Goal: Task Accomplishment & Management: Use online tool/utility

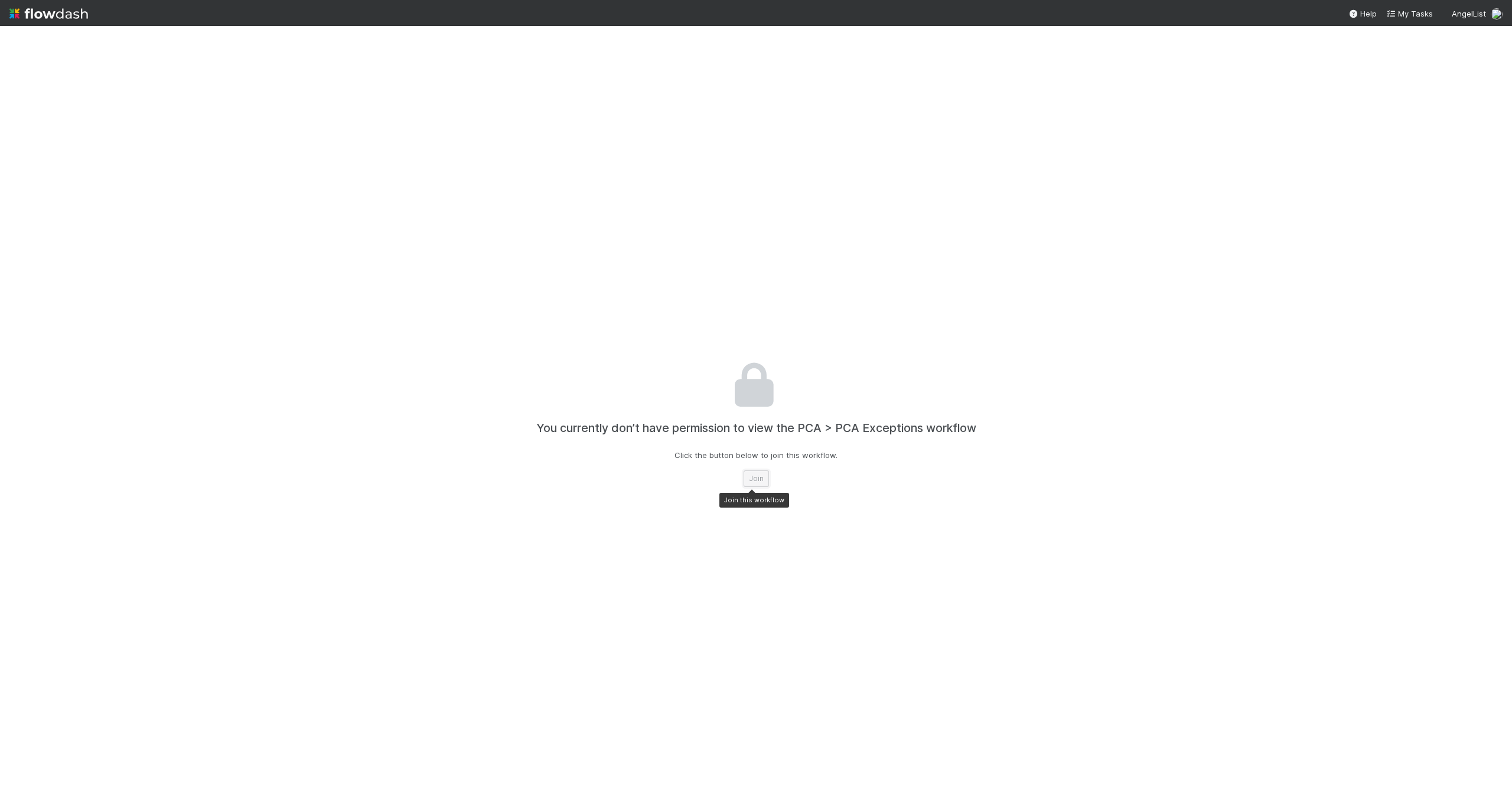
click at [753, 477] on button "Join" at bounding box center [756, 478] width 25 height 17
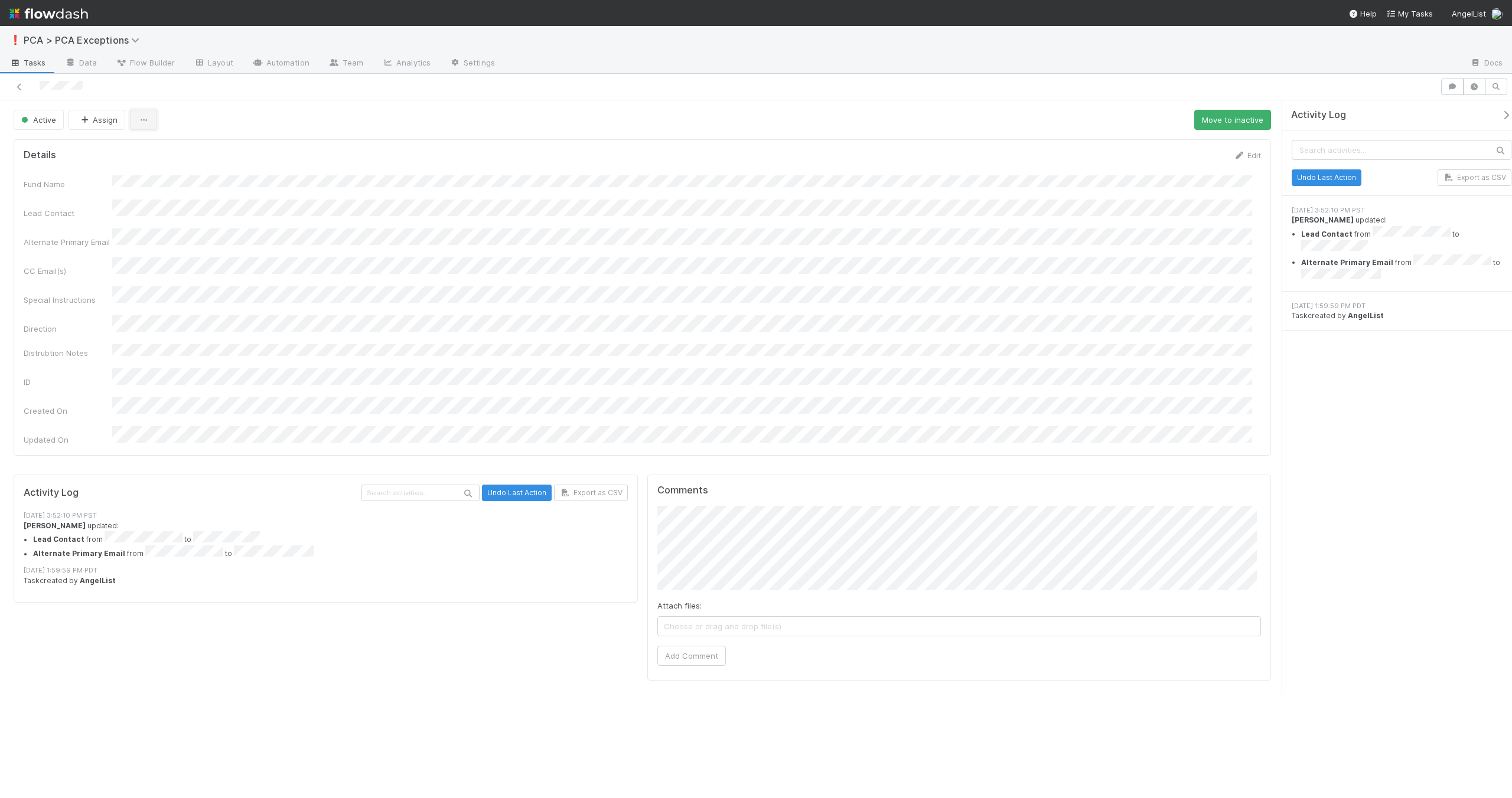
click at [138, 116] on icon "button" at bounding box center [143, 120] width 12 height 8
click at [242, 113] on div "Duplicate Delete" at bounding box center [756, 399] width 1512 height 798
click at [1475, 358] on div "Activity Log Undo Last Action Export as CSV [DATE] 3:52:10 PM PST [PERSON_NAME]…" at bounding box center [1397, 397] width 230 height 594
click at [279, 173] on form "Details Edit Fund Name Lead Contact Alternate Primary Email CC Email(s) Special…" at bounding box center [642, 298] width 1237 height 297
click at [22, 84] on icon at bounding box center [19, 88] width 12 height 8
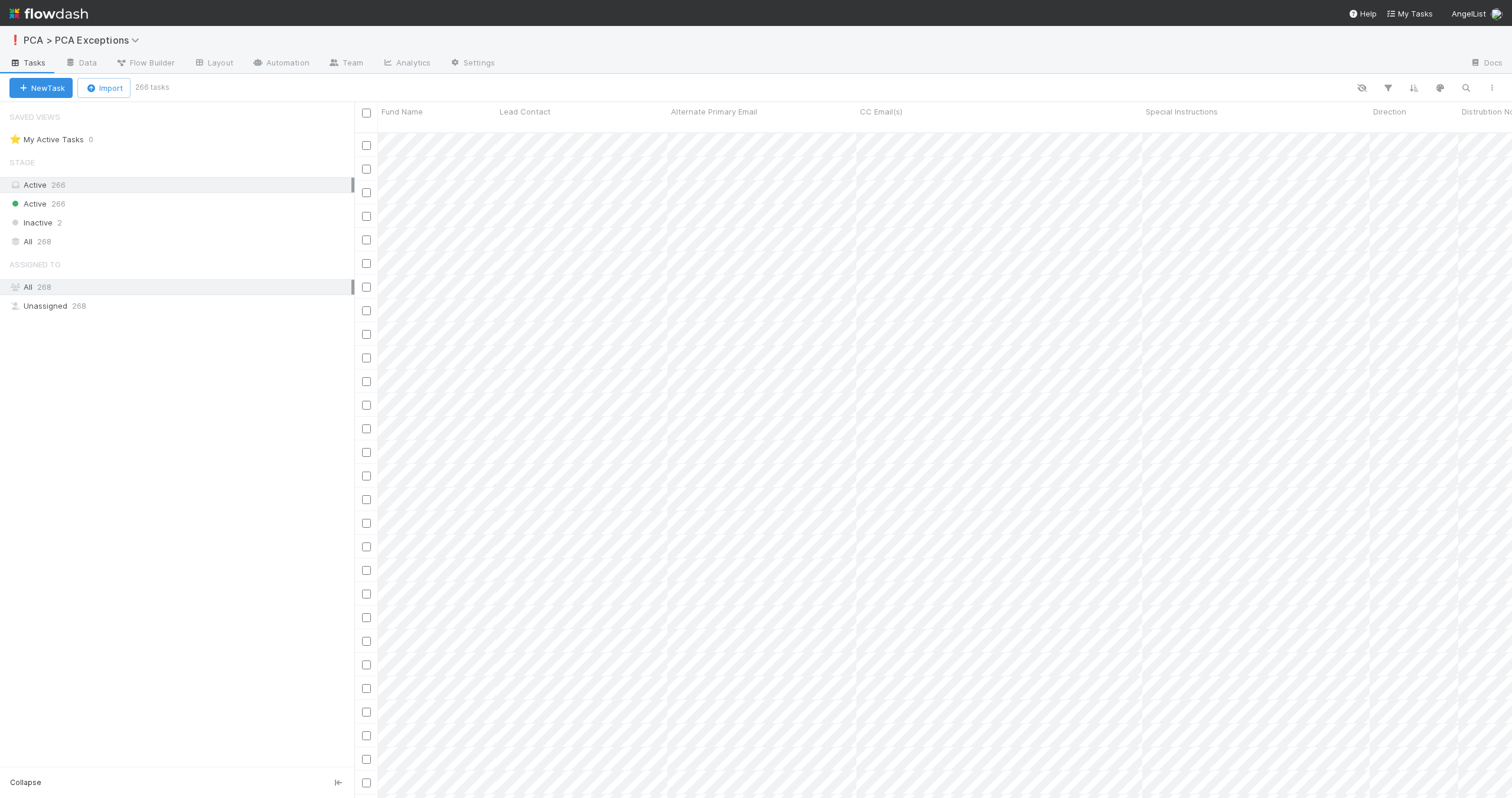
scroll to position [666, 1148]
click at [251, 451] on div "Saved Views ⭐ My Active Tasks 0 Stage Active 266 Active 266 Inactive 2 All 268 …" at bounding box center [177, 434] width 354 height 665
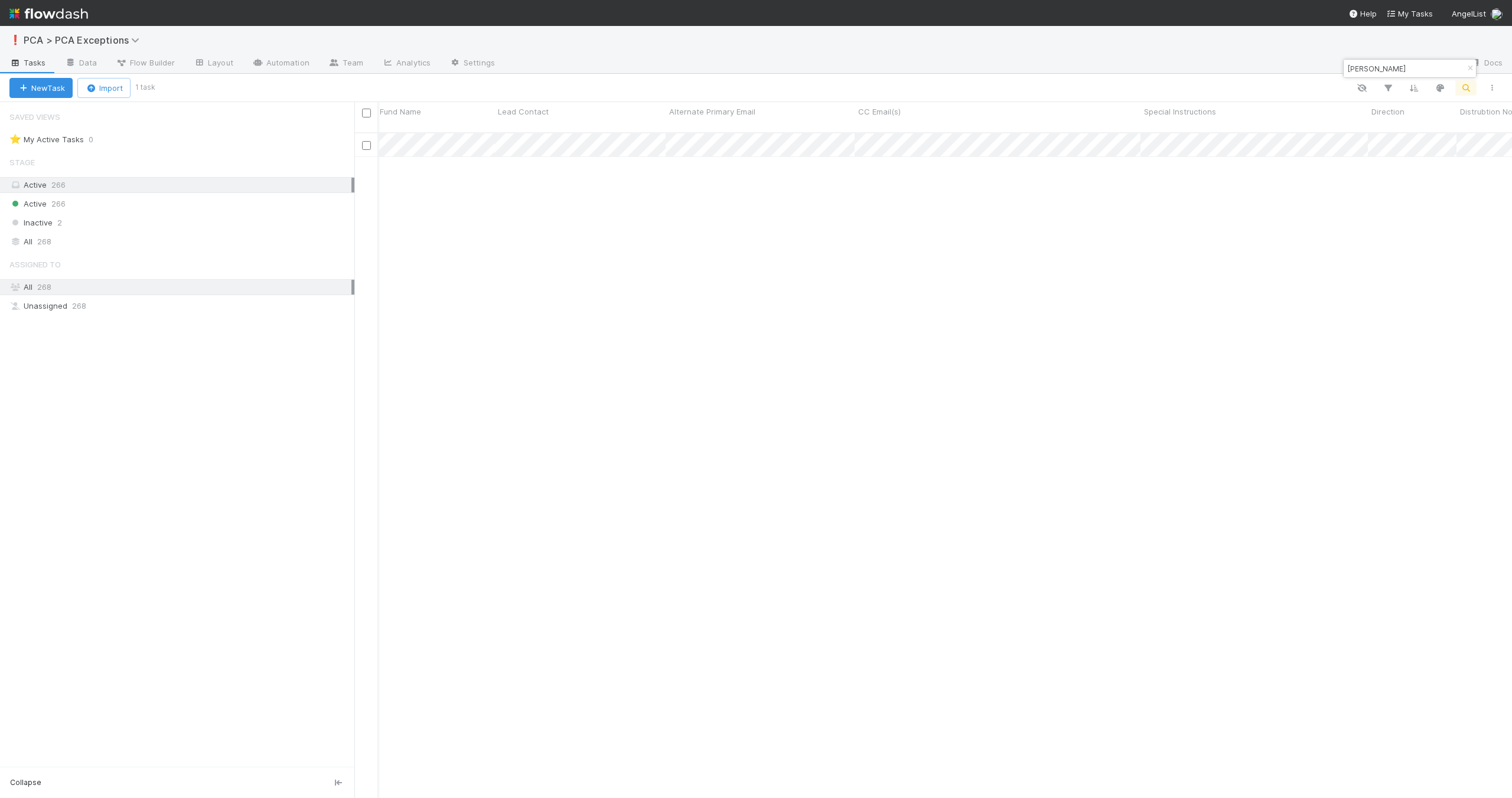
scroll to position [0, 2]
type input "[PERSON_NAME]"
click at [948, 187] on div at bounding box center [756, 399] width 1512 height 798
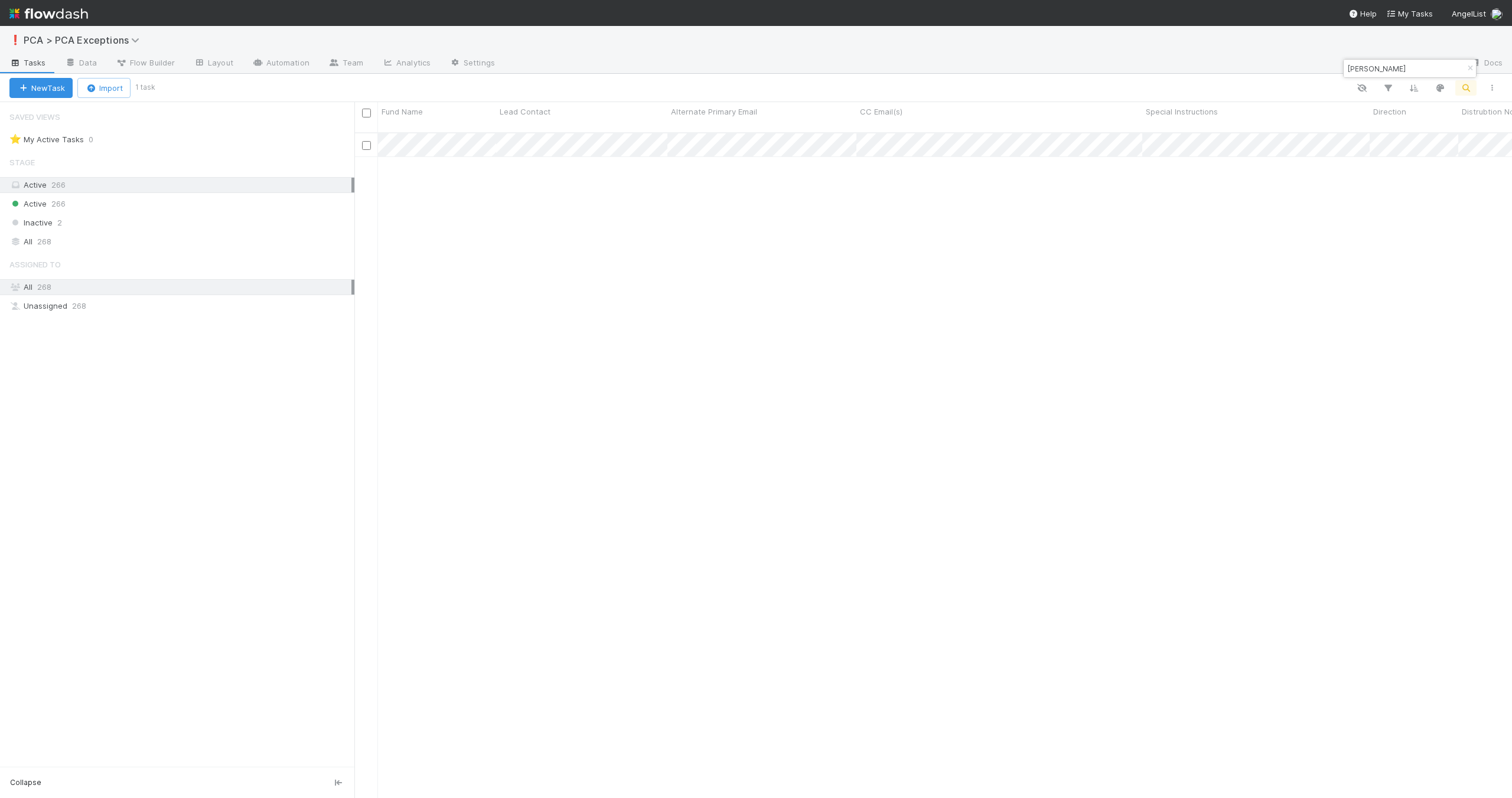
click at [740, 302] on div "Active Assign [DATE] 1:59:59 PM [DATE] 3:52:10 PM" at bounding box center [933, 471] width 1158 height 675
click at [826, 141] on div at bounding box center [756, 399] width 1512 height 798
click at [1256, 192] on div at bounding box center [756, 399] width 1512 height 798
click at [1467, 68] on icon "button" at bounding box center [1470, 68] width 12 height 7
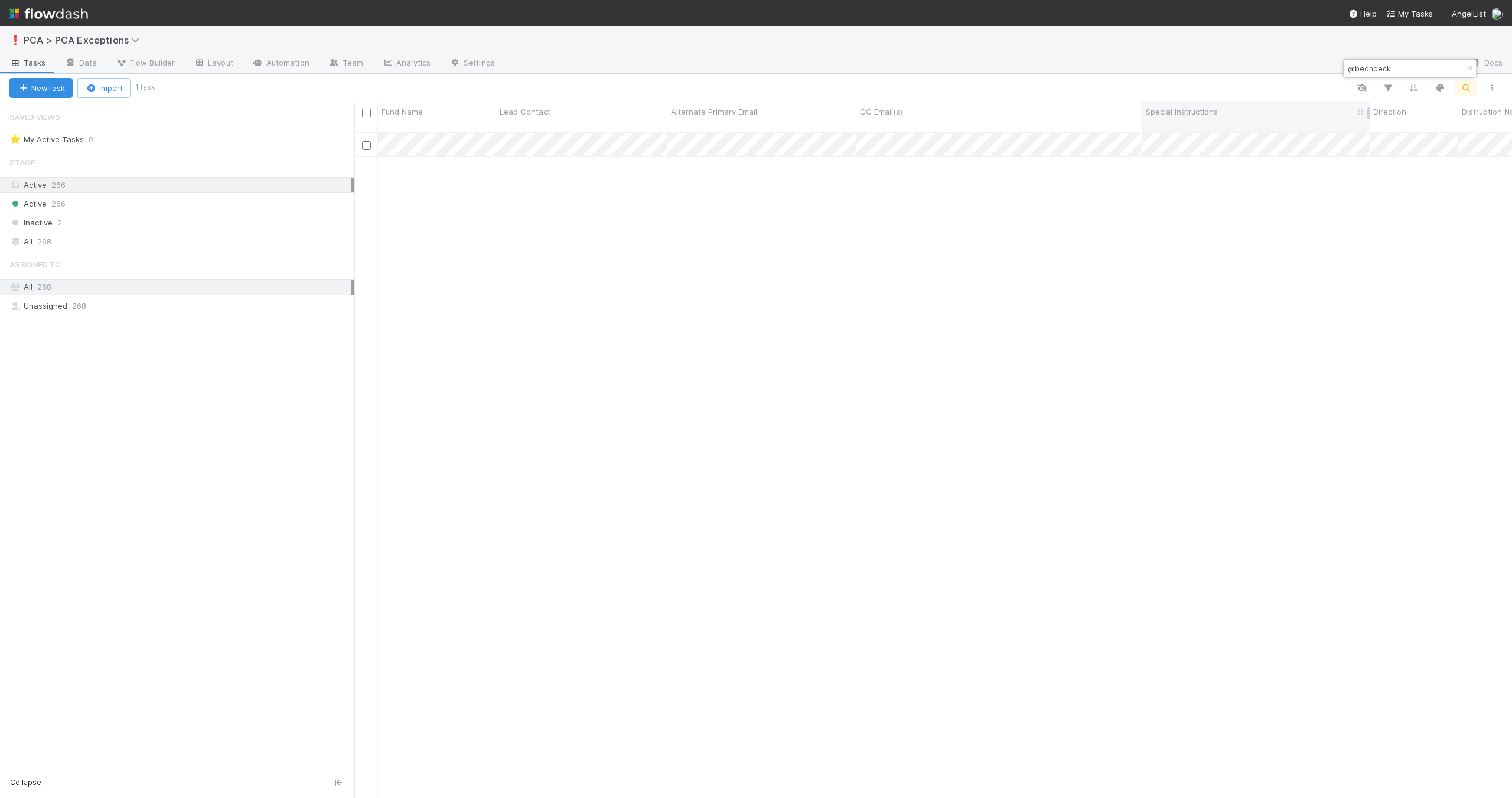
scroll to position [666, 1148]
type input "@beondeck"
